Goal: Navigation & Orientation: Find specific page/section

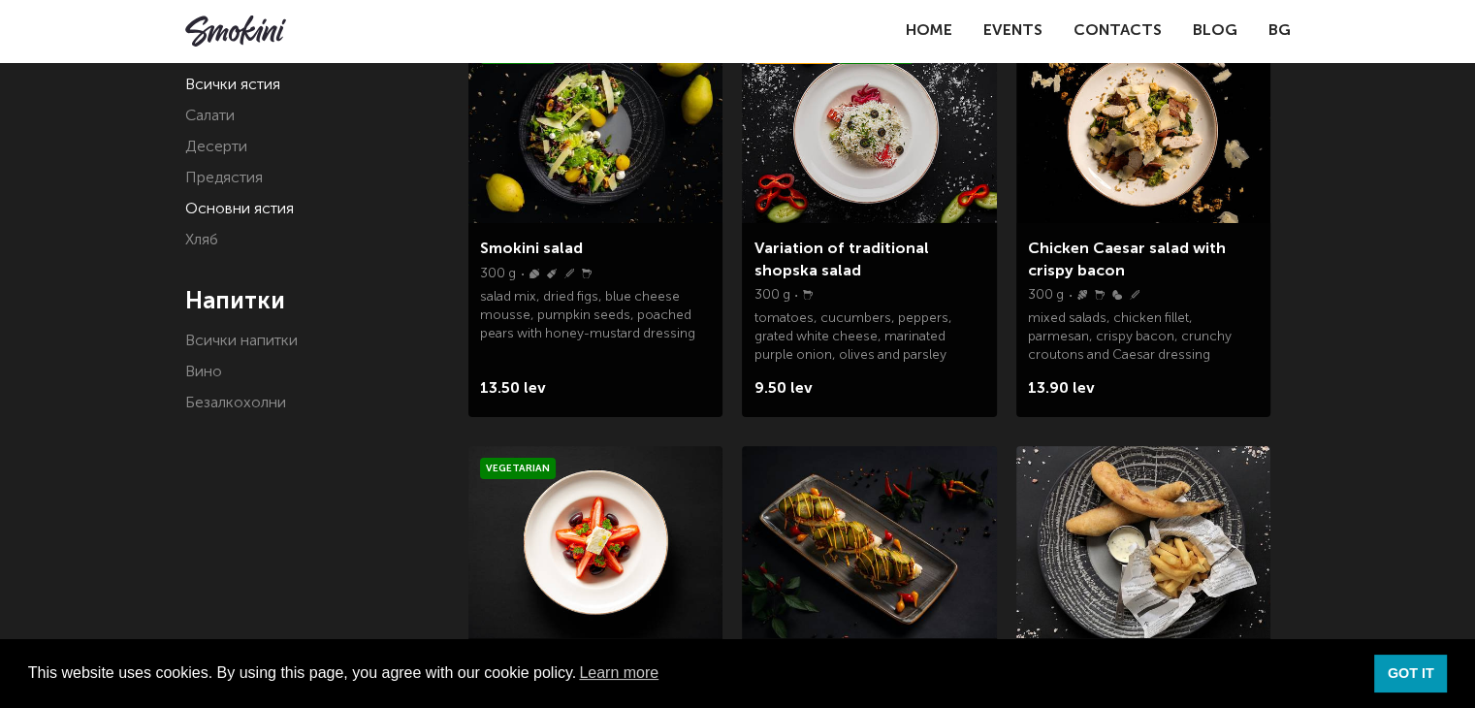
scroll to position [291, 0]
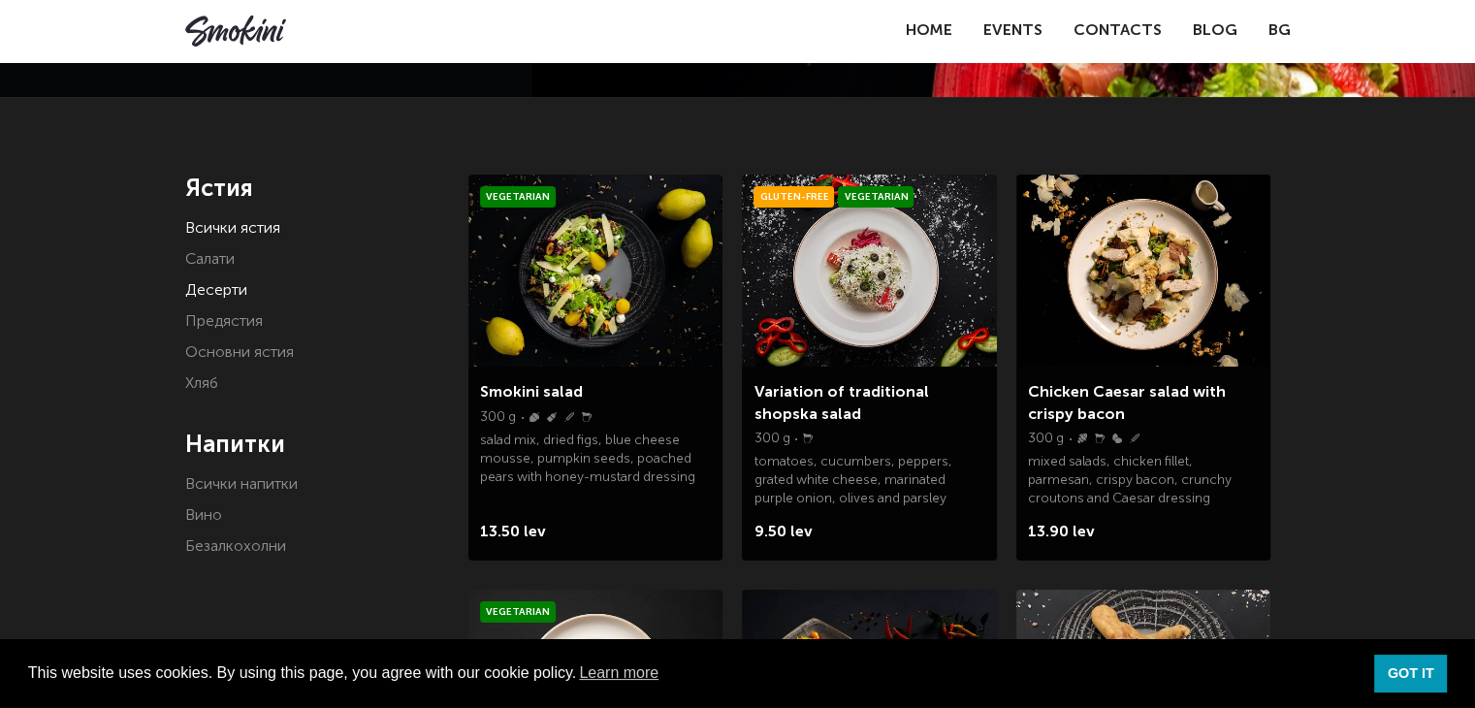
click at [240, 283] on link "Десерти" at bounding box center [216, 291] width 62 height 16
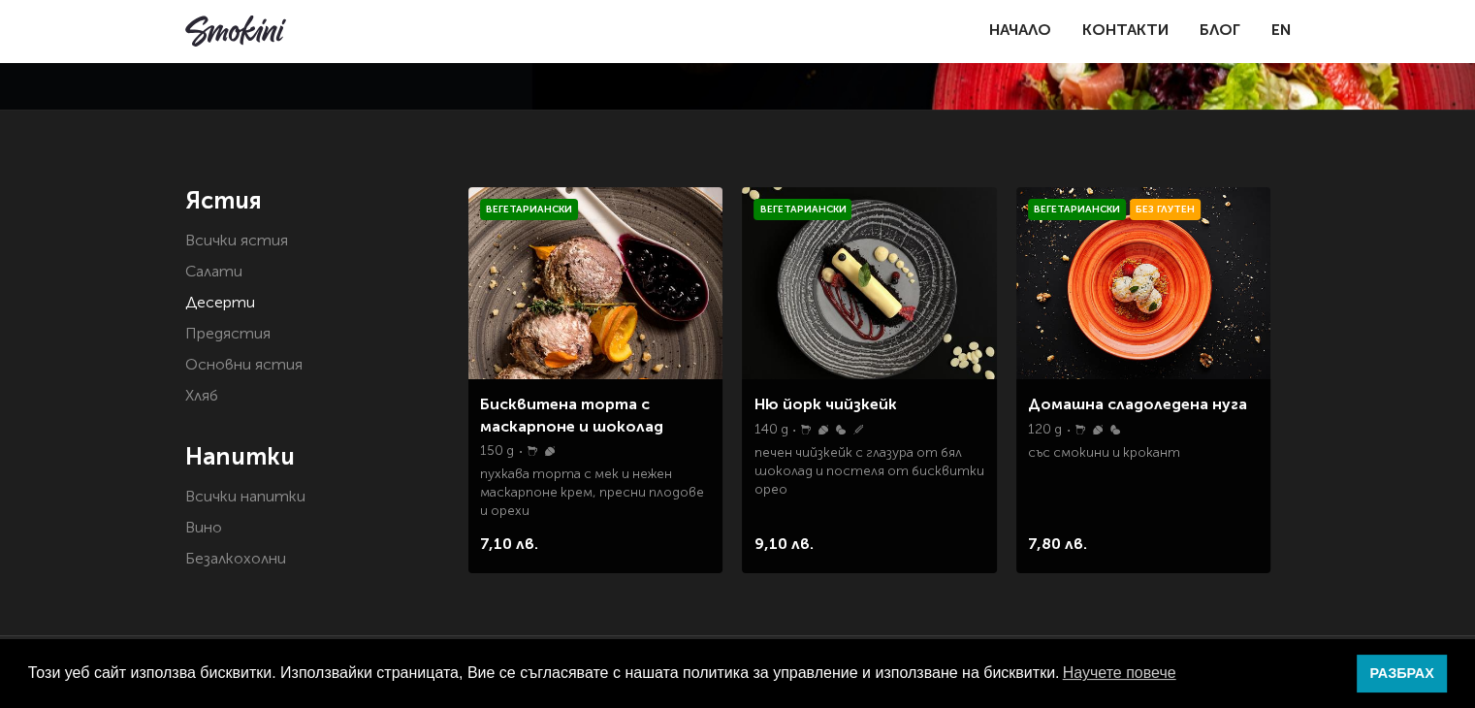
scroll to position [291, 0]
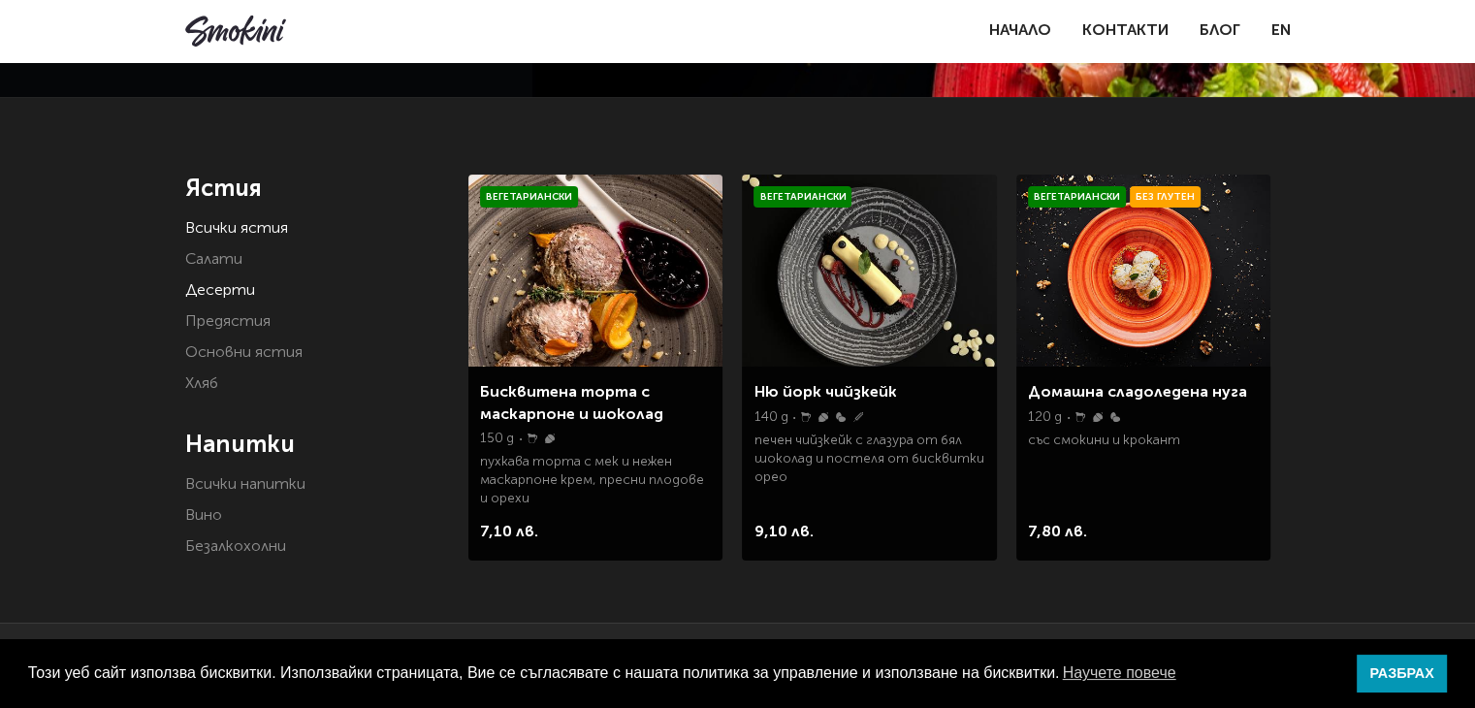
click at [206, 232] on link "Всички ястия" at bounding box center [236, 229] width 103 height 16
